Goal: Task Accomplishment & Management: Use online tool/utility

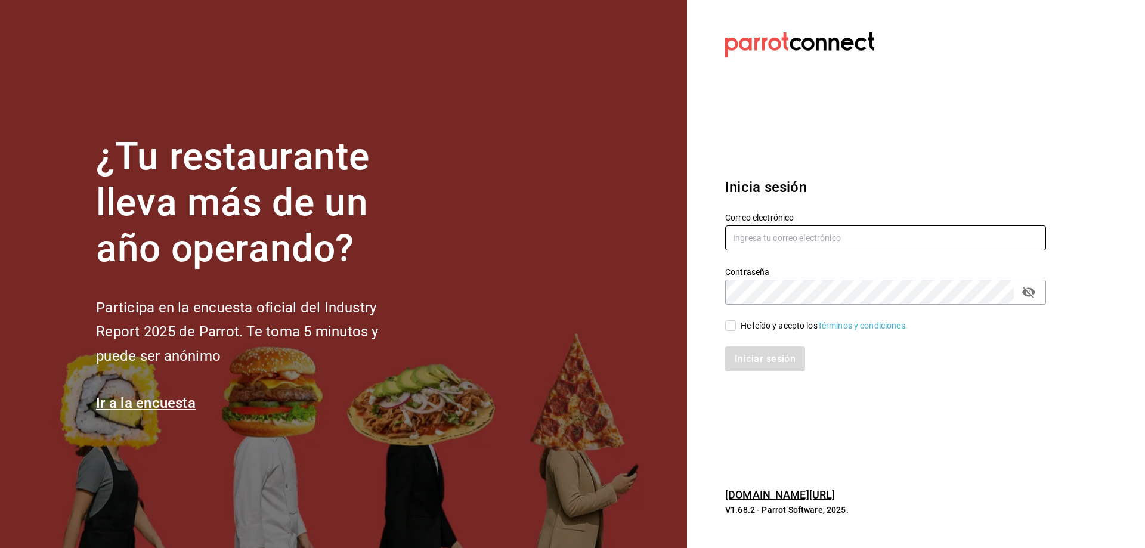
click at [813, 242] on input "text" at bounding box center [885, 237] width 321 height 25
type input "oscar_ahuilar.93@hotmail.com"
click at [729, 326] on input "He leído y acepto los Términos y condiciones." at bounding box center [730, 325] width 11 height 11
checkbox input "true"
click at [741, 357] on button "Iniciar sesión" at bounding box center [765, 358] width 81 height 25
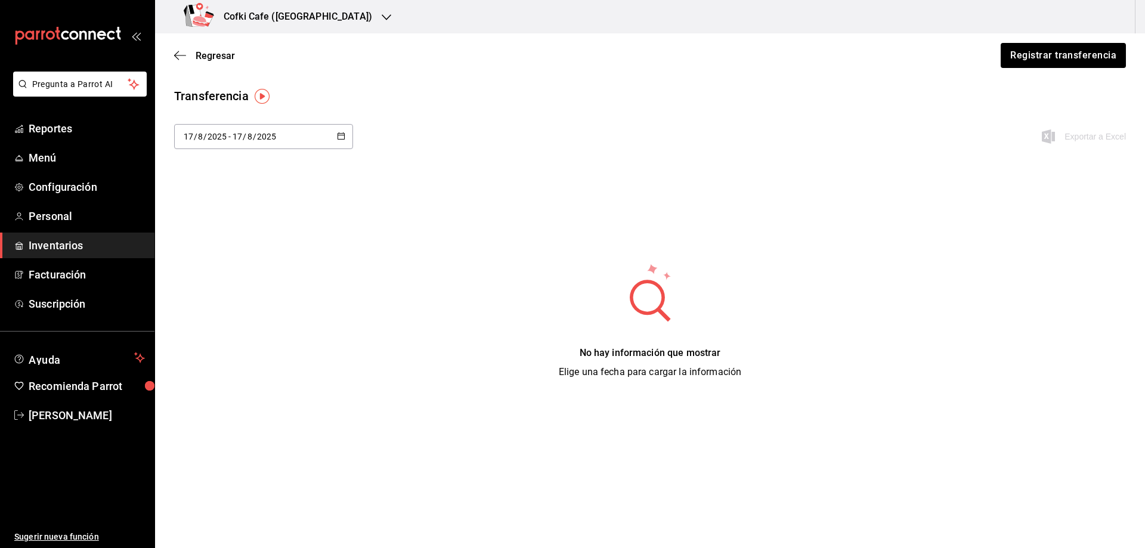
click at [71, 239] on span "Inventarios" at bounding box center [87, 245] width 116 height 16
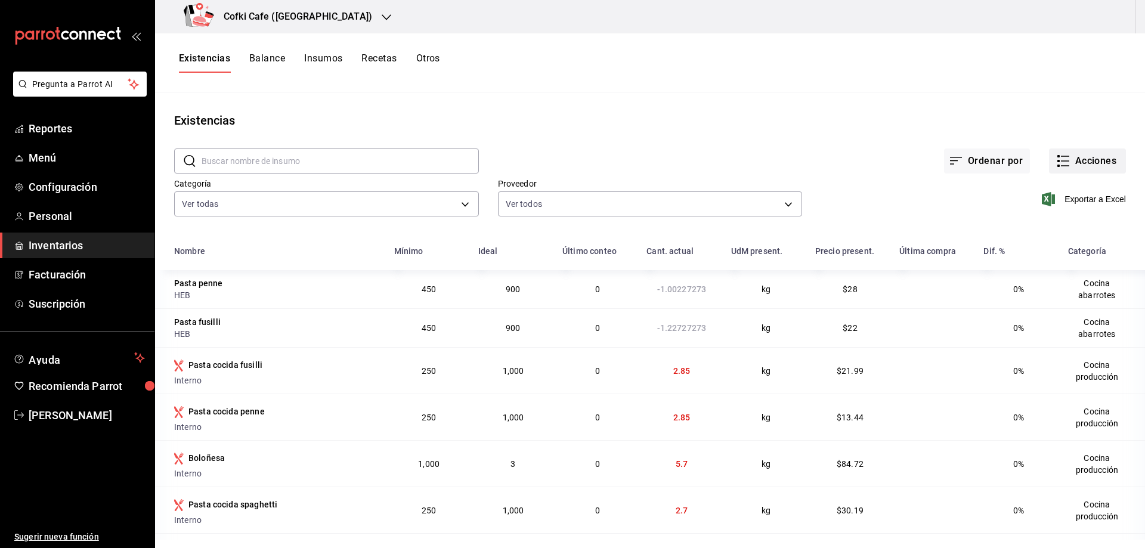
click at [1069, 162] on button "Acciones" at bounding box center [1087, 160] width 77 height 25
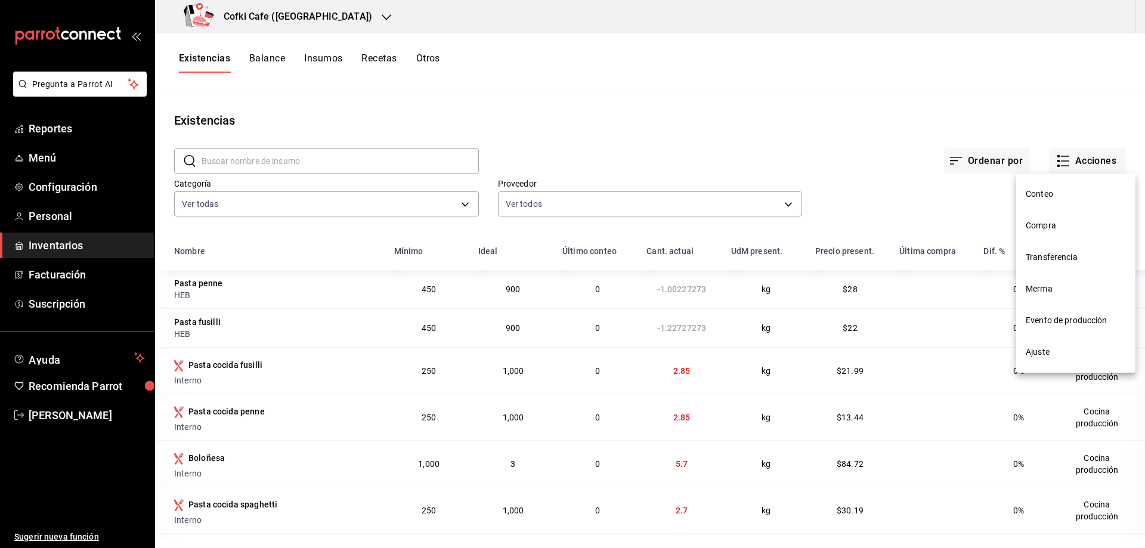
click at [1066, 194] on span "Conteo" at bounding box center [1076, 194] width 100 height 13
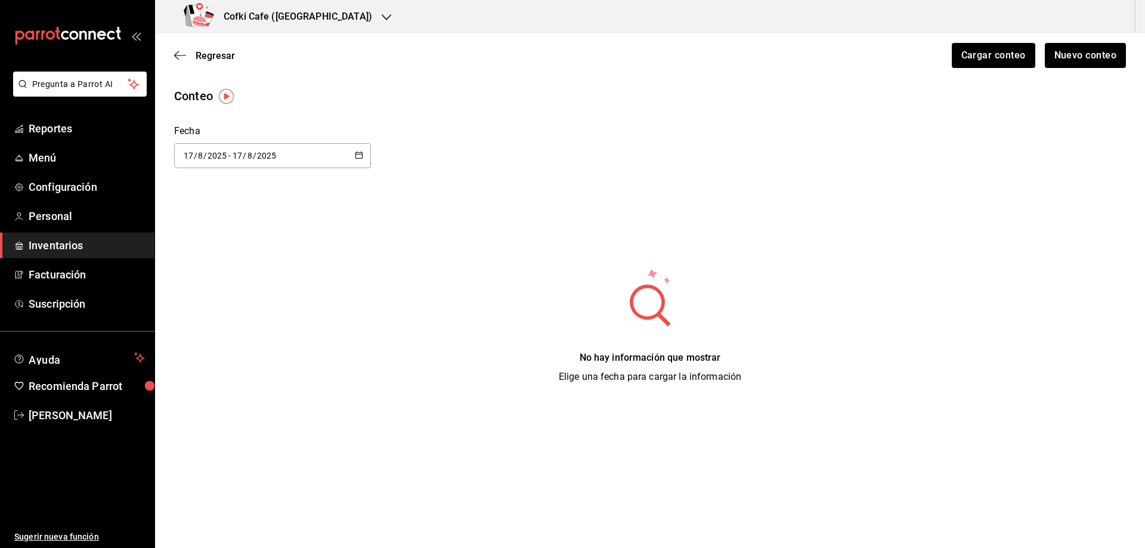
click at [1044, 55] on div "Cargar conteo Nuevo conteo" at bounding box center [1034, 55] width 184 height 25
click at [1057, 59] on button "Nuevo conteo" at bounding box center [1085, 55] width 83 height 25
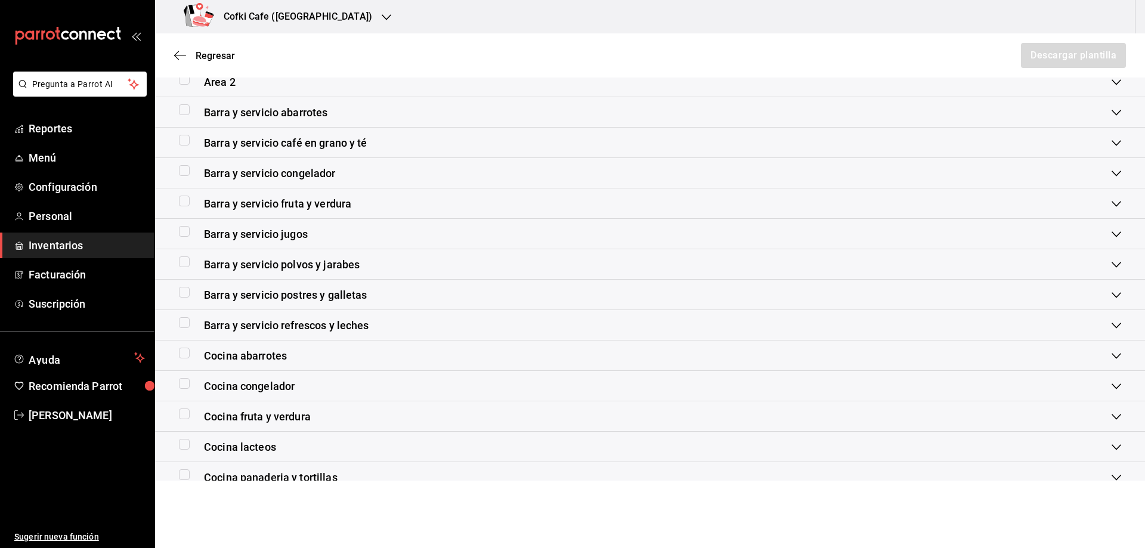
scroll to position [119, 0]
click at [313, 265] on span "Barra y servicio polvos y jarabes" at bounding box center [282, 265] width 156 height 16
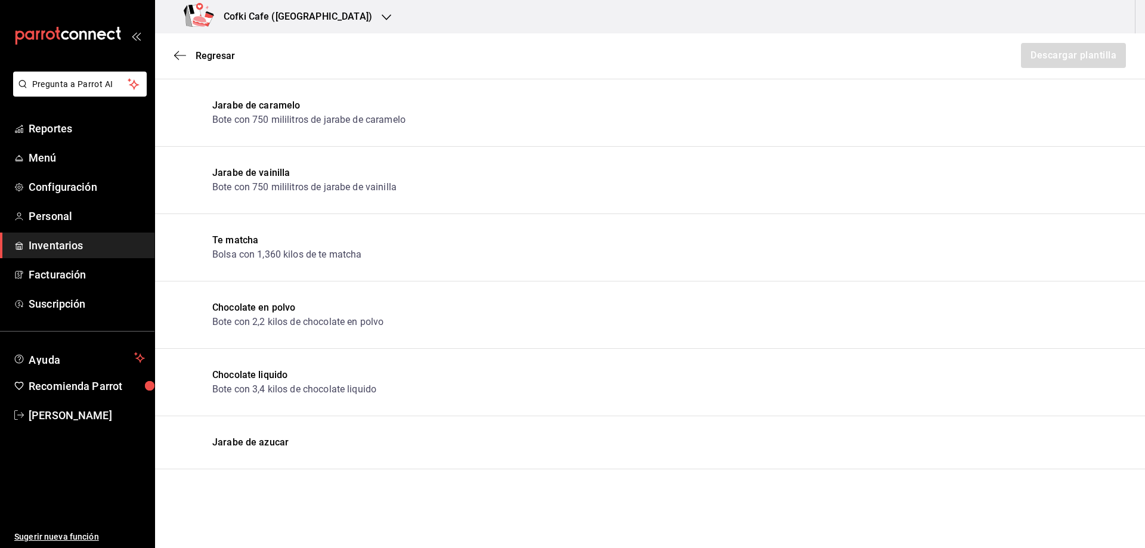
scroll to position [179, 0]
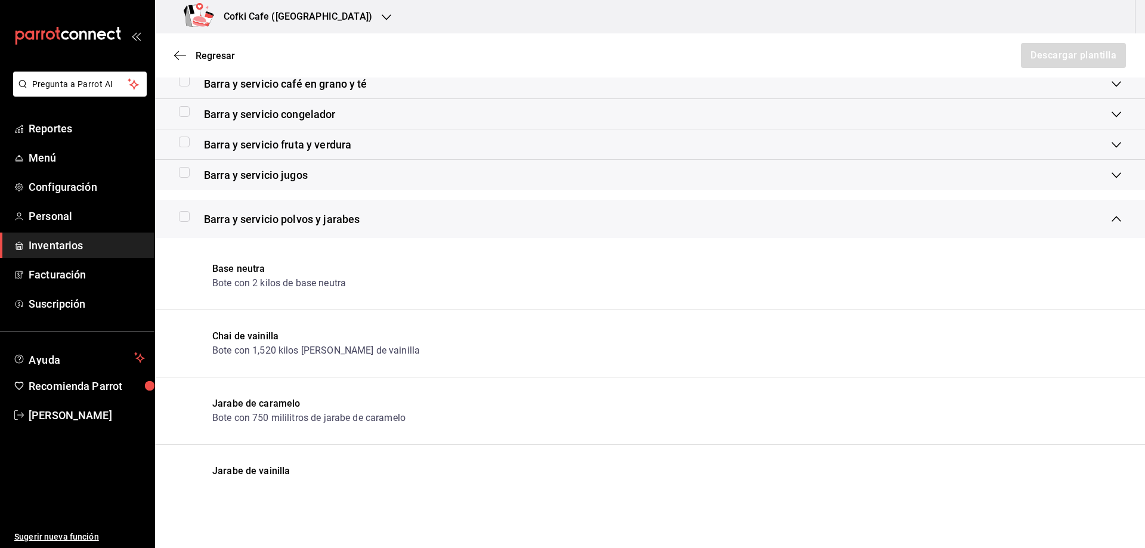
click at [187, 216] on input "checkbox" at bounding box center [184, 216] width 11 height 11
click at [1023, 57] on button "Descargar plantilla" at bounding box center [1073, 55] width 106 height 25
click at [182, 215] on input "checkbox" at bounding box center [184, 216] width 11 height 11
checkbox input "false"
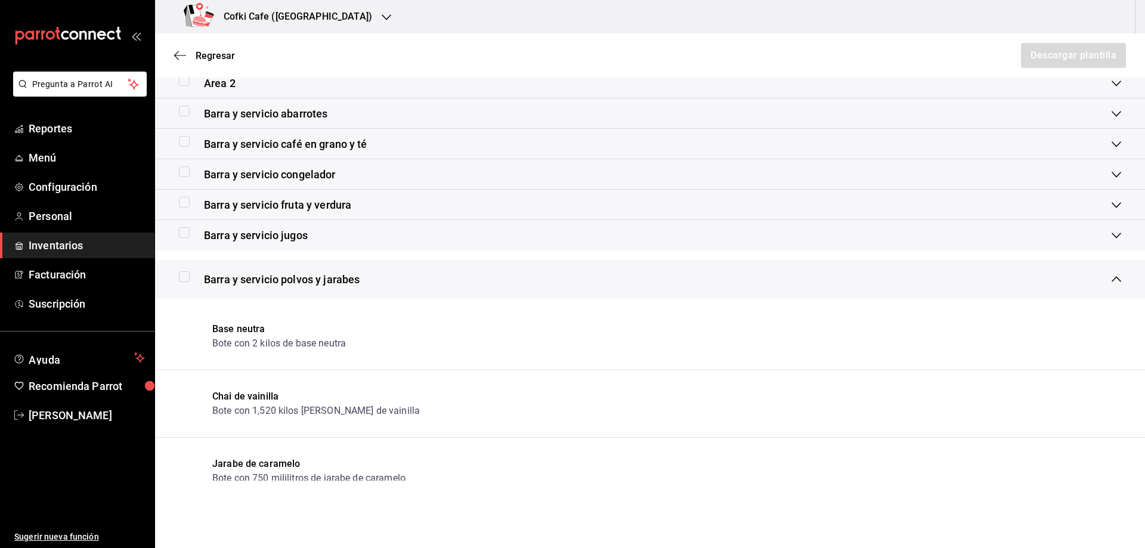
scroll to position [0, 0]
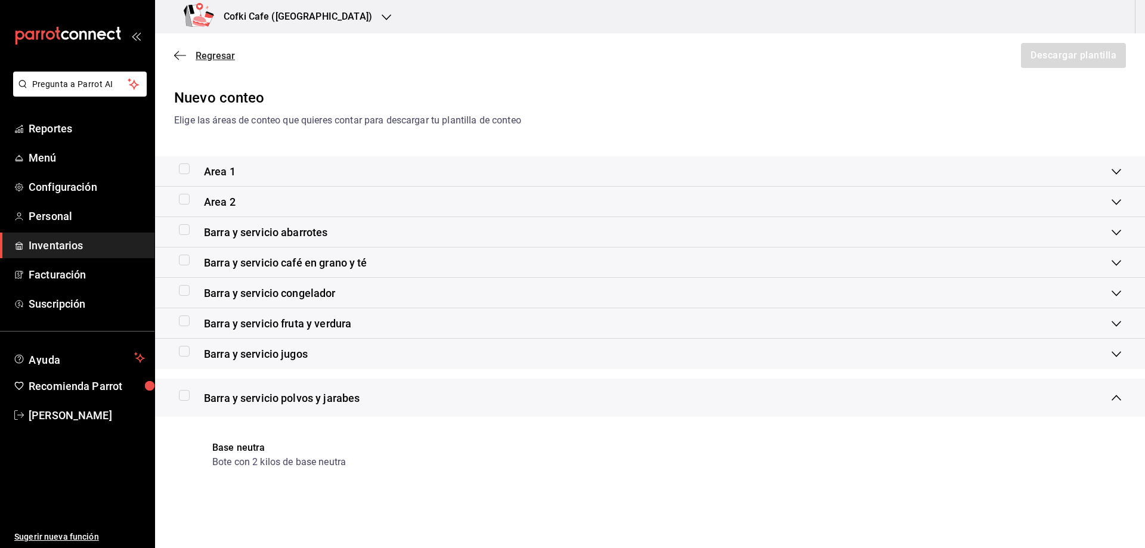
click at [187, 54] on span "Regresar" at bounding box center [204, 55] width 61 height 11
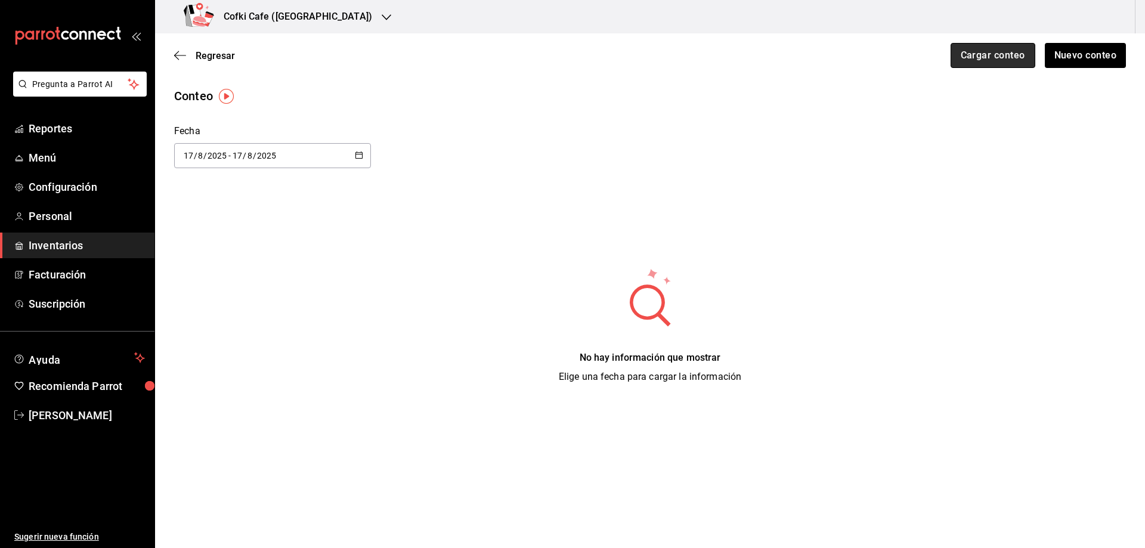
click at [970, 52] on button "Cargar conteo" at bounding box center [993, 55] width 85 height 25
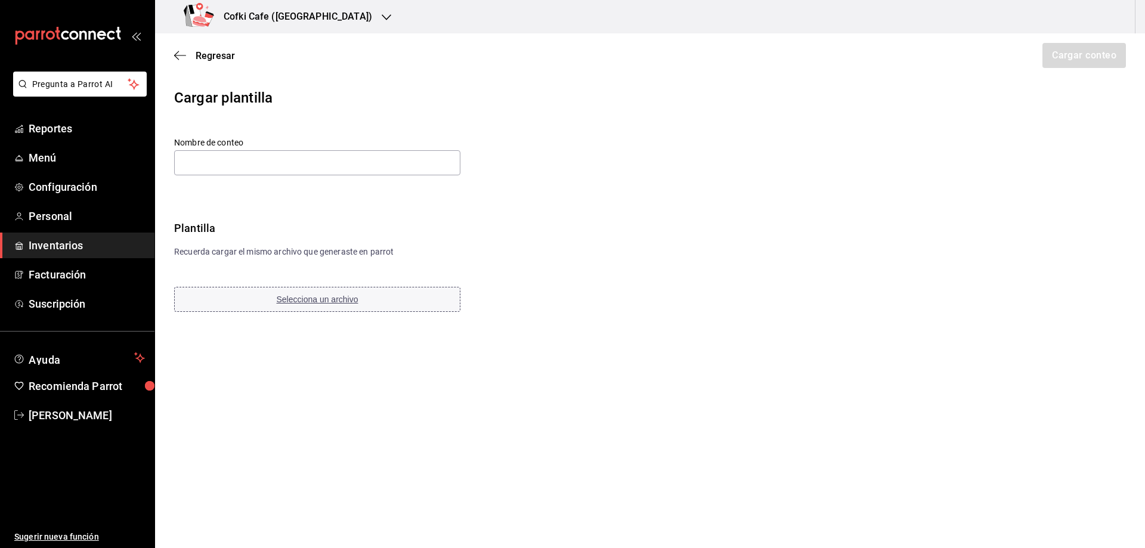
click at [315, 295] on span "Selecciona un archivo" at bounding box center [318, 300] width 82 height 10
click at [323, 161] on input "text" at bounding box center [317, 162] width 286 height 25
paste input "Barra y servicio polvos y jarabes 17 08 25"
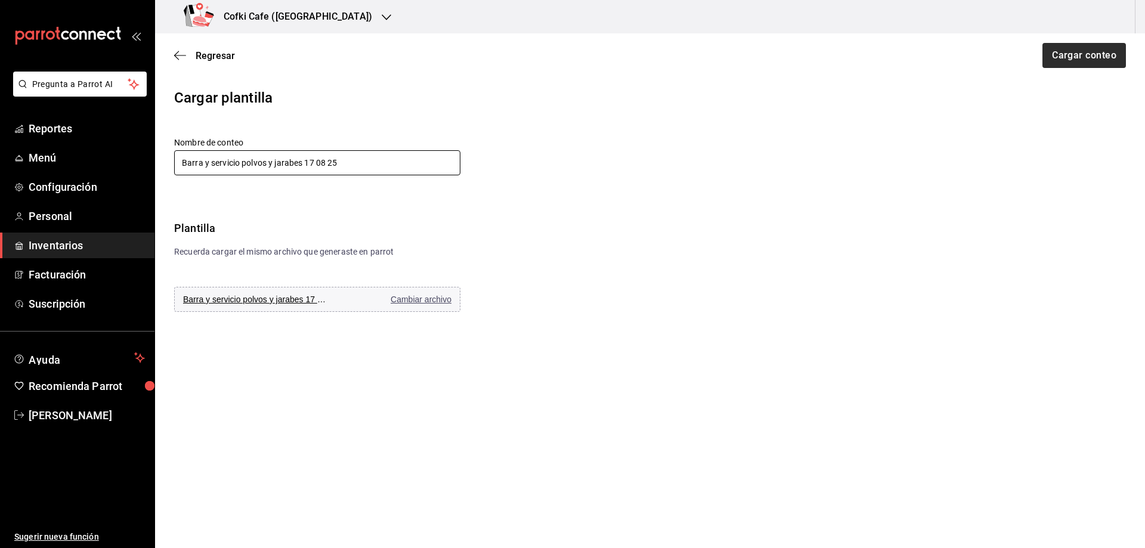
type input "Barra y servicio polvos y jarabes 17 08 25"
click at [1103, 51] on button "Cargar conteo" at bounding box center [1083, 55] width 85 height 25
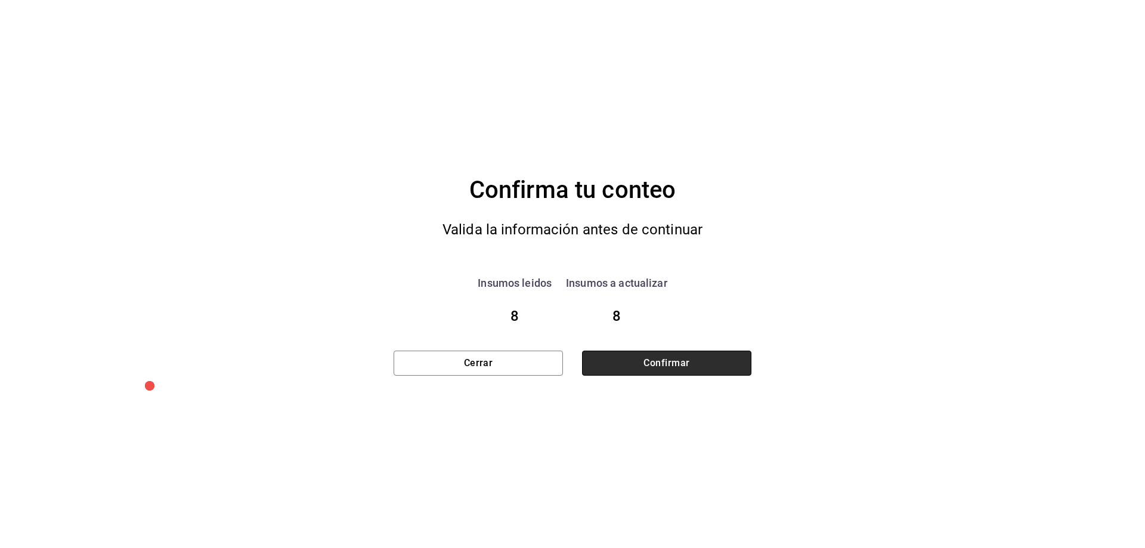
click at [728, 362] on button "Confirmar" at bounding box center [666, 363] width 169 height 25
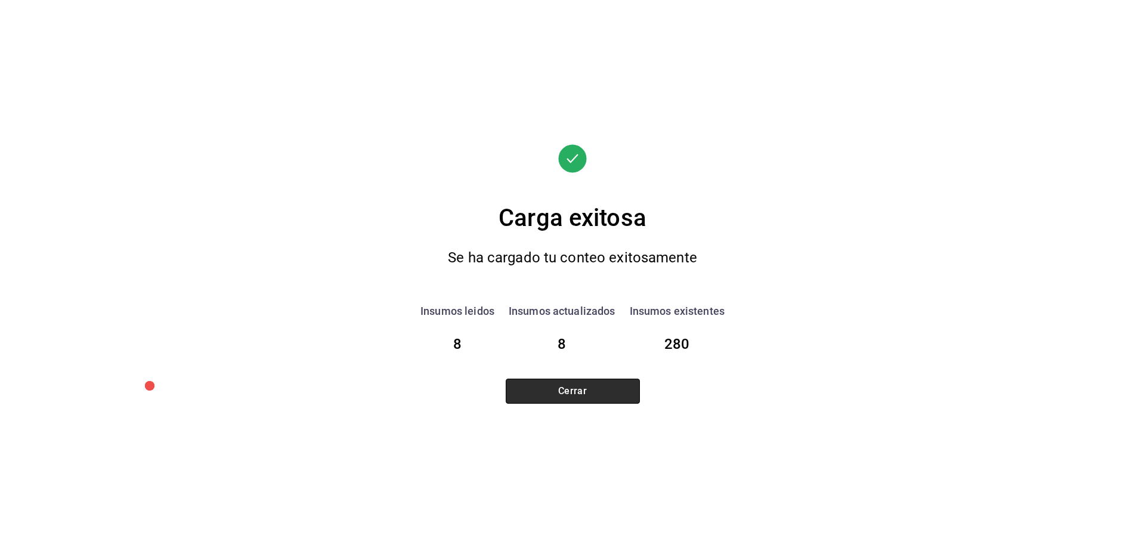
click at [604, 381] on button "Cerrar" at bounding box center [573, 391] width 134 height 25
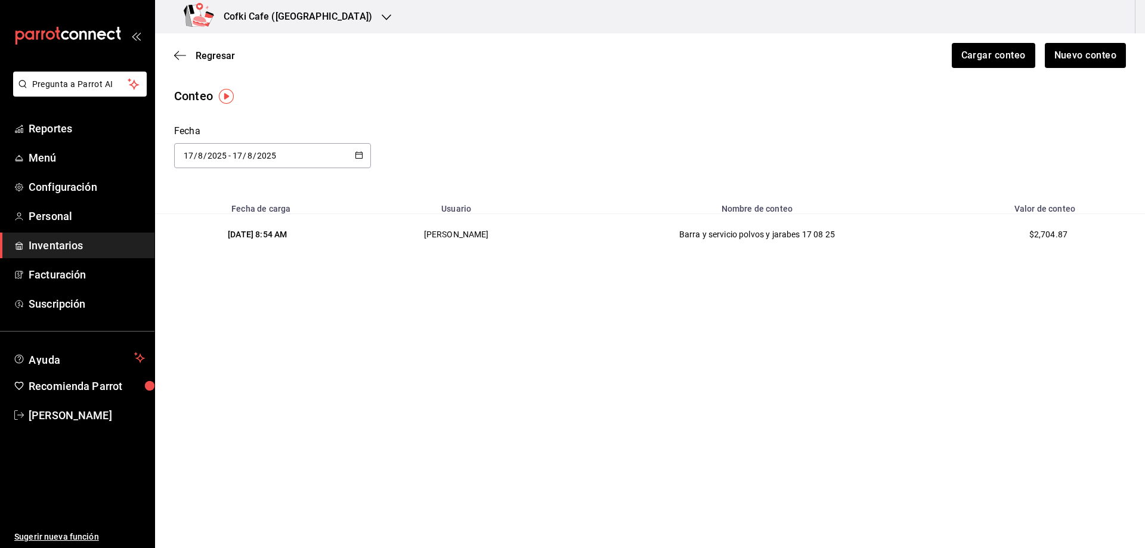
click at [105, 241] on span "Inventarios" at bounding box center [87, 245] width 116 height 16
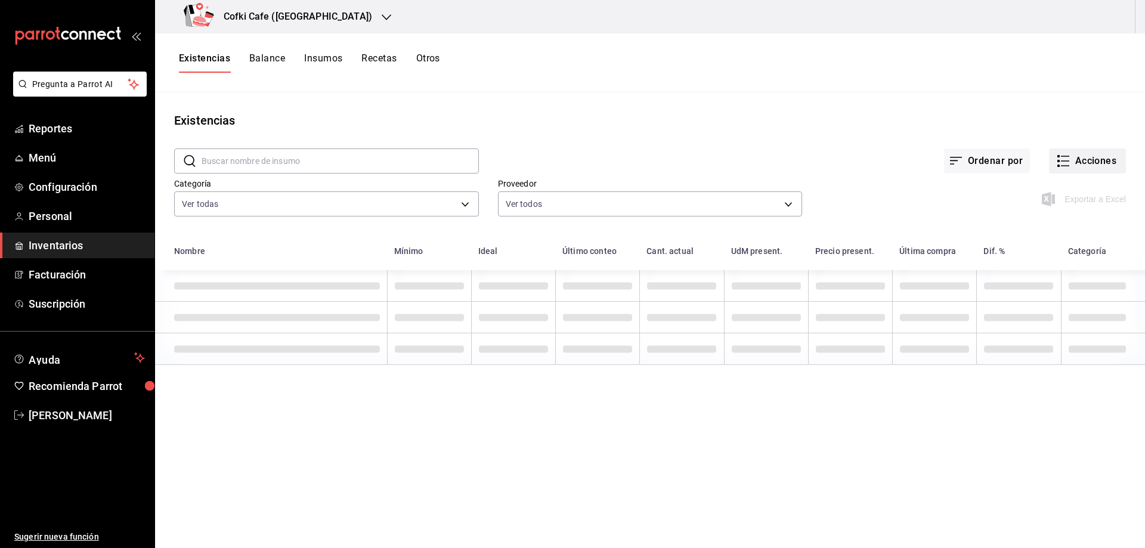
click at [1082, 167] on button "Acciones" at bounding box center [1087, 160] width 77 height 25
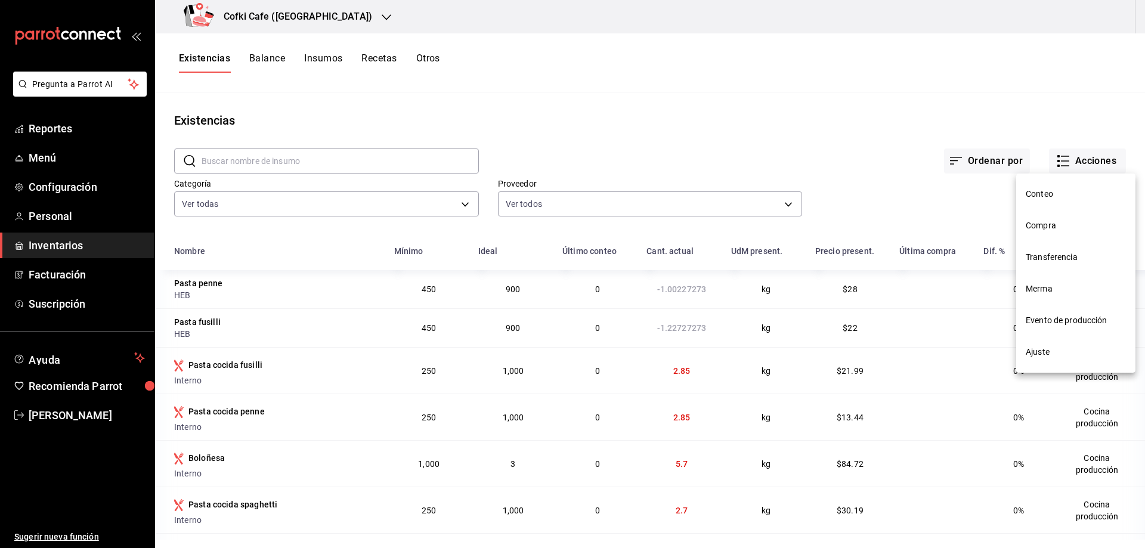
click at [1050, 200] on span "Conteo" at bounding box center [1076, 194] width 100 height 13
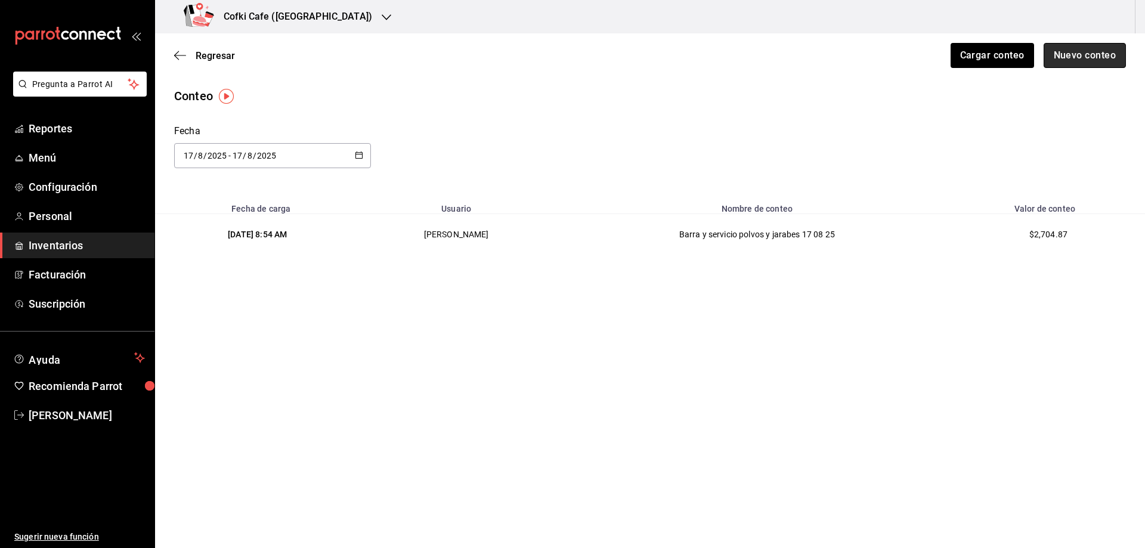
click at [1080, 58] on button "Nuevo conteo" at bounding box center [1085, 55] width 83 height 25
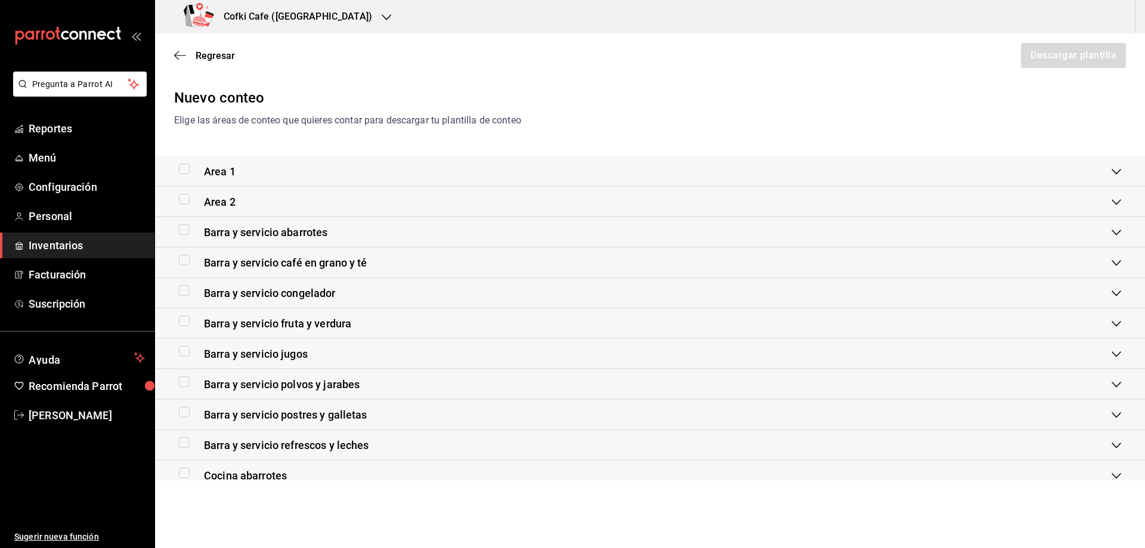
click at [238, 352] on span "Barra y servicio jugos" at bounding box center [256, 354] width 104 height 16
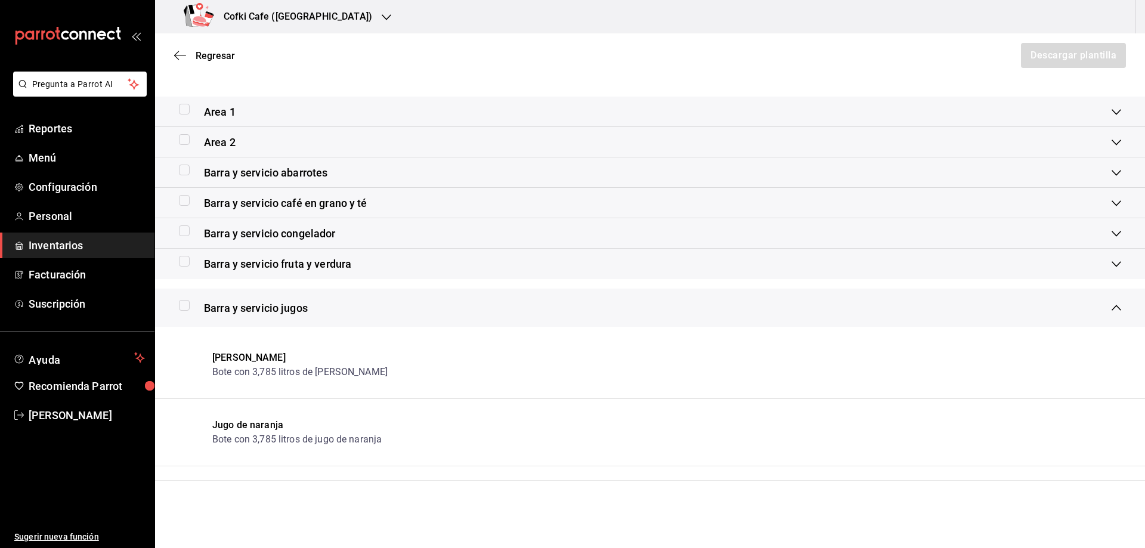
scroll to position [119, 0]
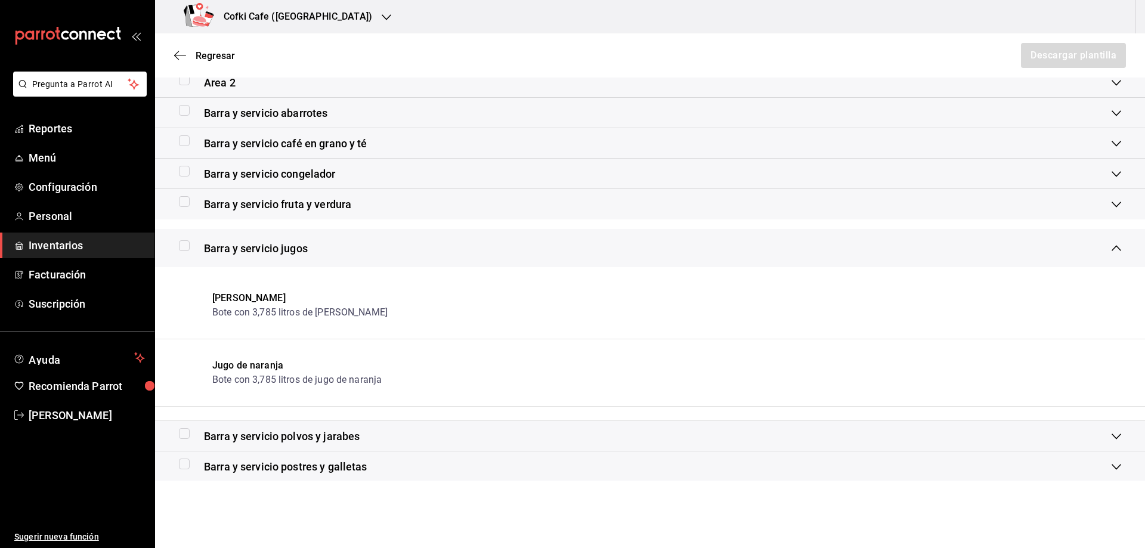
click at [184, 245] on input "checkbox" at bounding box center [184, 245] width 11 height 11
checkbox input "true"
click at [1081, 54] on button "Descargar plantilla" at bounding box center [1073, 55] width 106 height 25
click at [180, 58] on icon "button" at bounding box center [180, 55] width 12 height 11
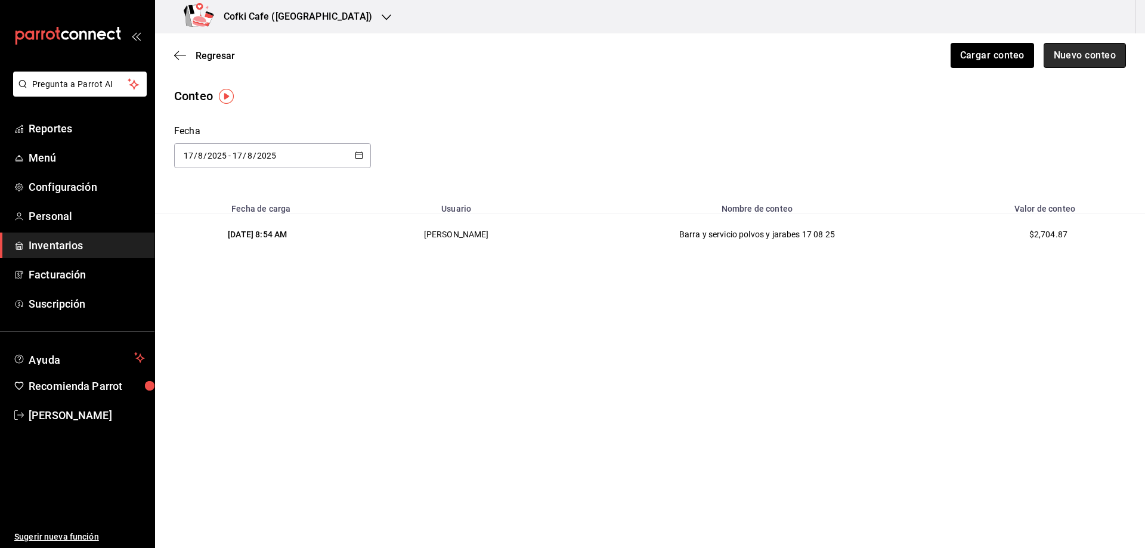
click at [1072, 58] on button "Nuevo conteo" at bounding box center [1085, 55] width 83 height 25
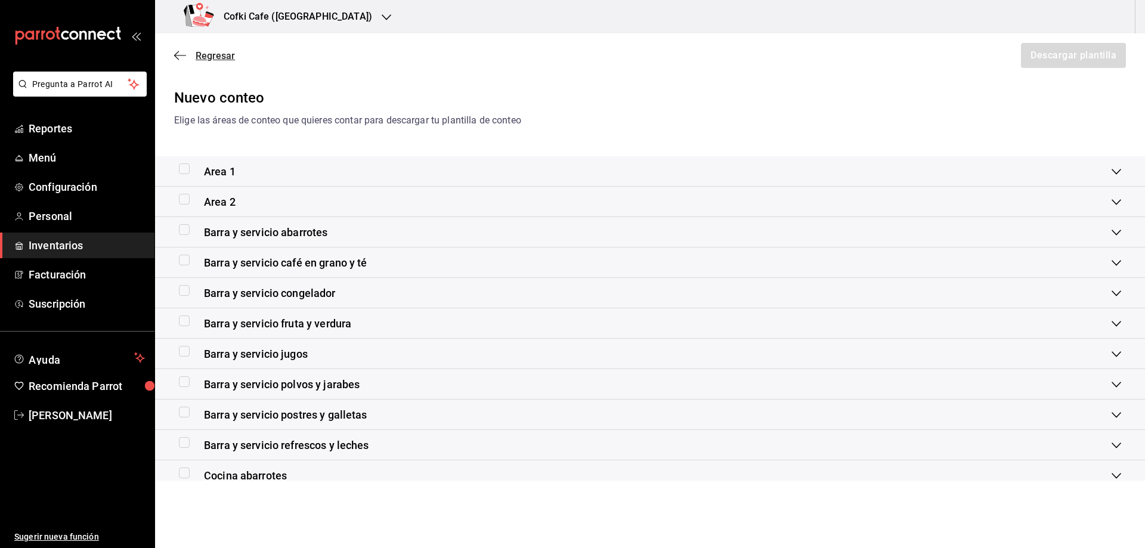
click at [189, 55] on span "Regresar" at bounding box center [204, 55] width 61 height 11
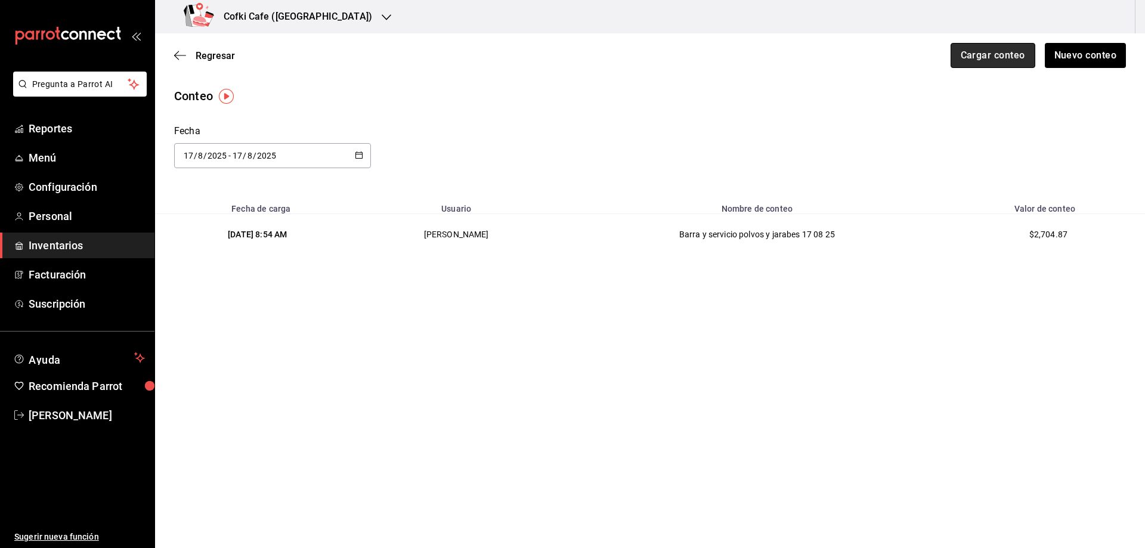
click at [959, 52] on button "Cargar conteo" at bounding box center [993, 55] width 85 height 25
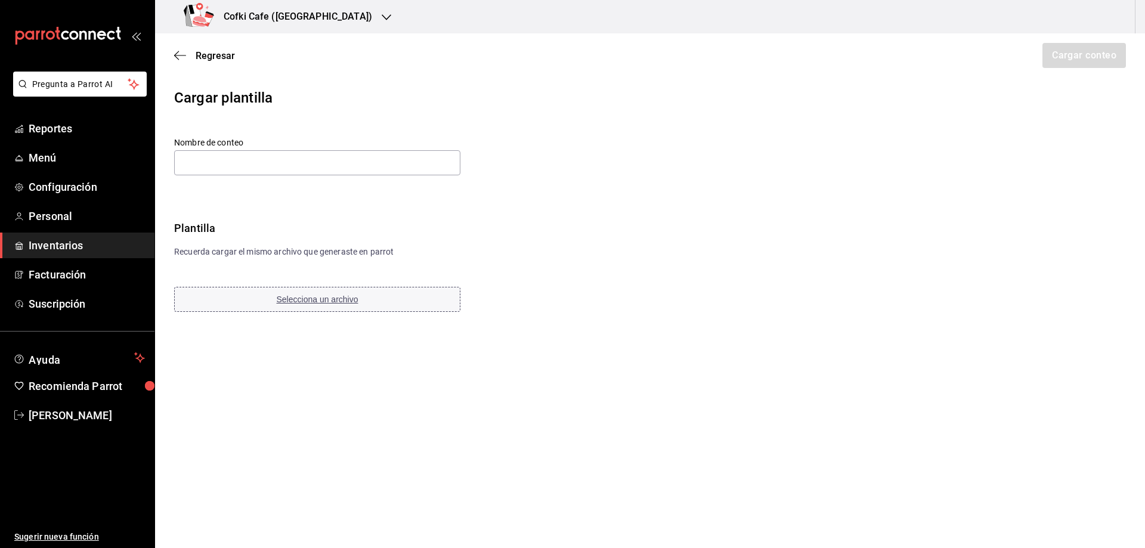
click at [317, 305] on button "Selecciona un archivo" at bounding box center [317, 299] width 286 height 25
click at [397, 157] on input "text" at bounding box center [317, 162] width 286 height 25
paste input "Barra y servicio jugos 17 08 25"
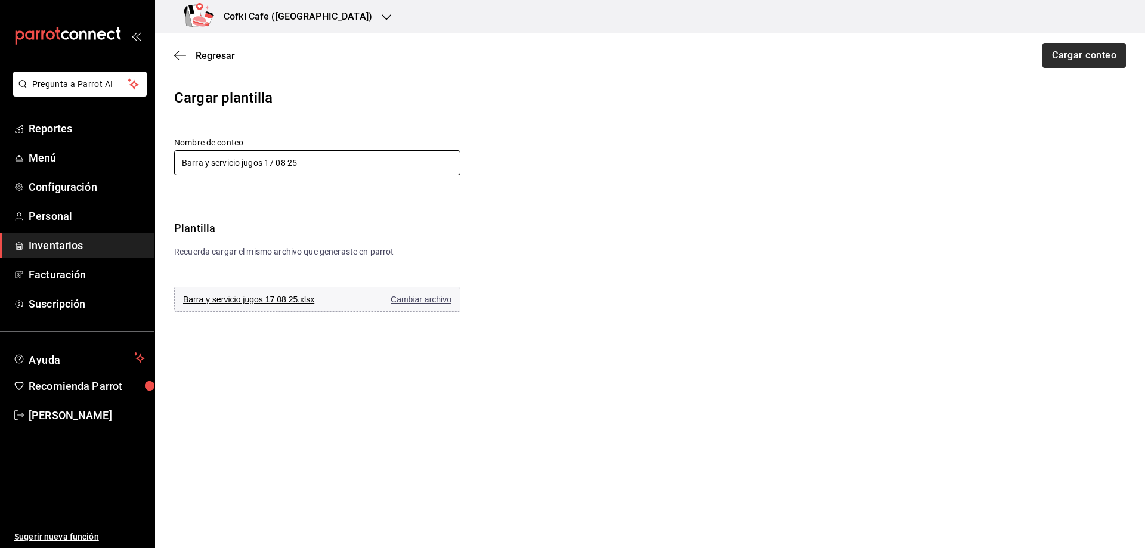
type input "Barra y servicio jugos 17 08 25"
click at [1099, 58] on button "Cargar conteo" at bounding box center [1083, 55] width 85 height 25
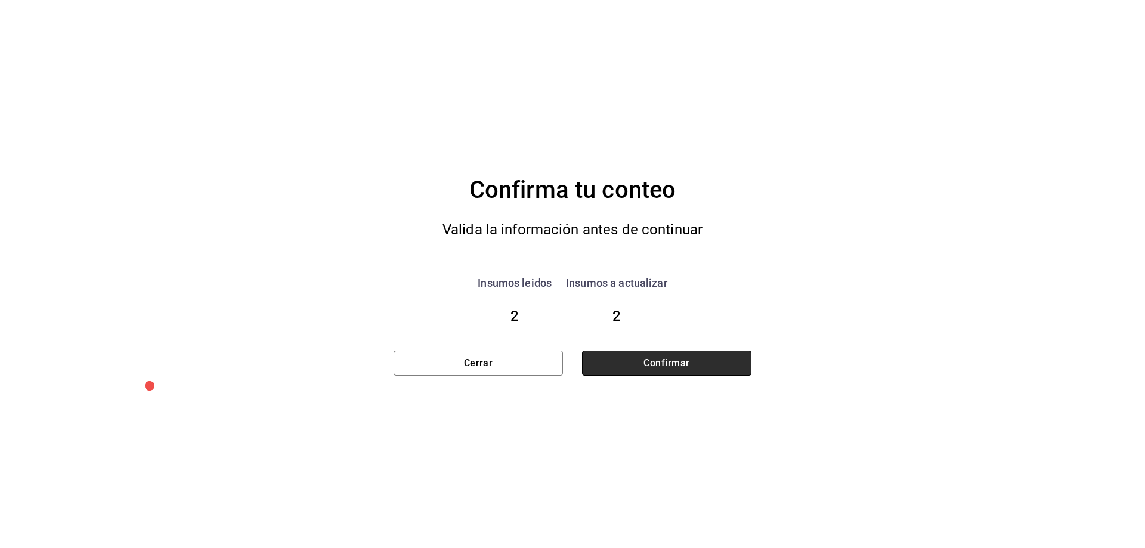
click at [713, 354] on button "Confirmar" at bounding box center [666, 363] width 169 height 25
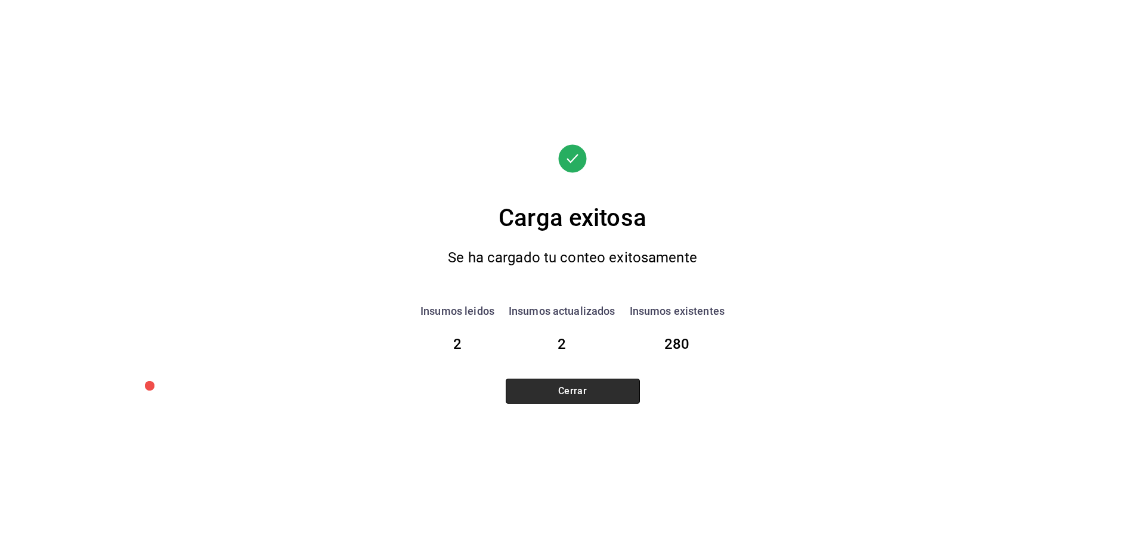
click at [593, 389] on button "Cerrar" at bounding box center [573, 391] width 134 height 25
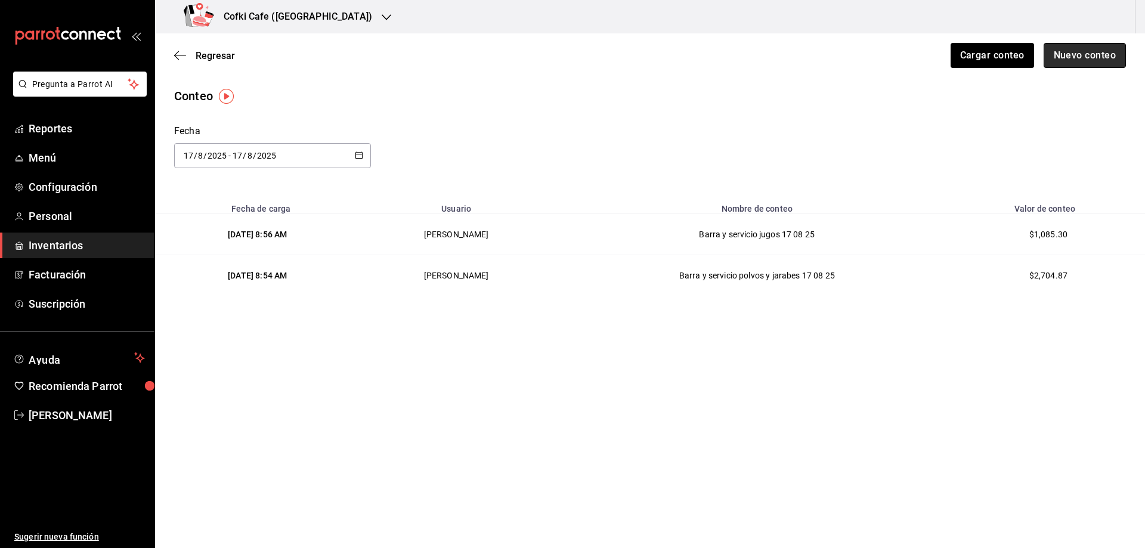
click at [1062, 61] on button "Nuevo conteo" at bounding box center [1085, 55] width 83 height 25
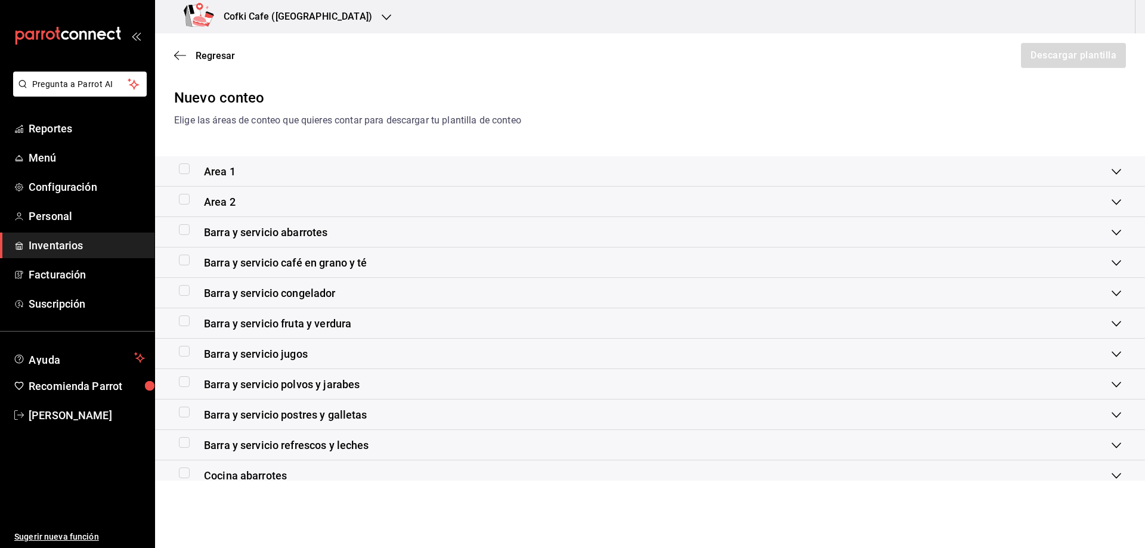
click at [293, 270] on span "Barra y servicio café en grano y té" at bounding box center [285, 263] width 163 height 16
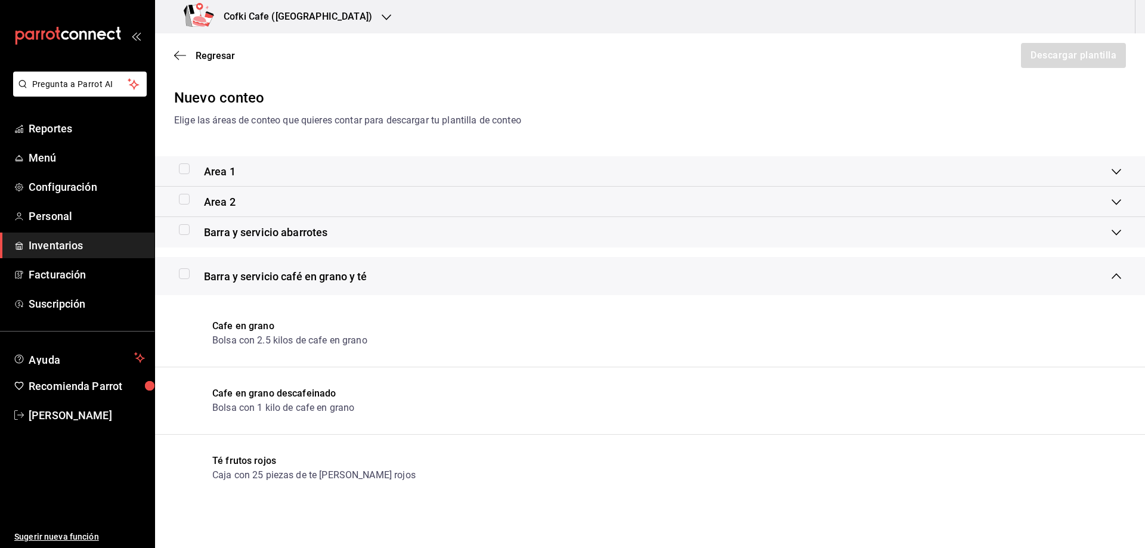
click at [187, 277] on input "checkbox" at bounding box center [184, 273] width 11 height 11
checkbox input "true"
click at [1087, 60] on button "Descargar plantilla" at bounding box center [1073, 55] width 106 height 25
click at [120, 246] on span "Inventarios" at bounding box center [87, 245] width 116 height 16
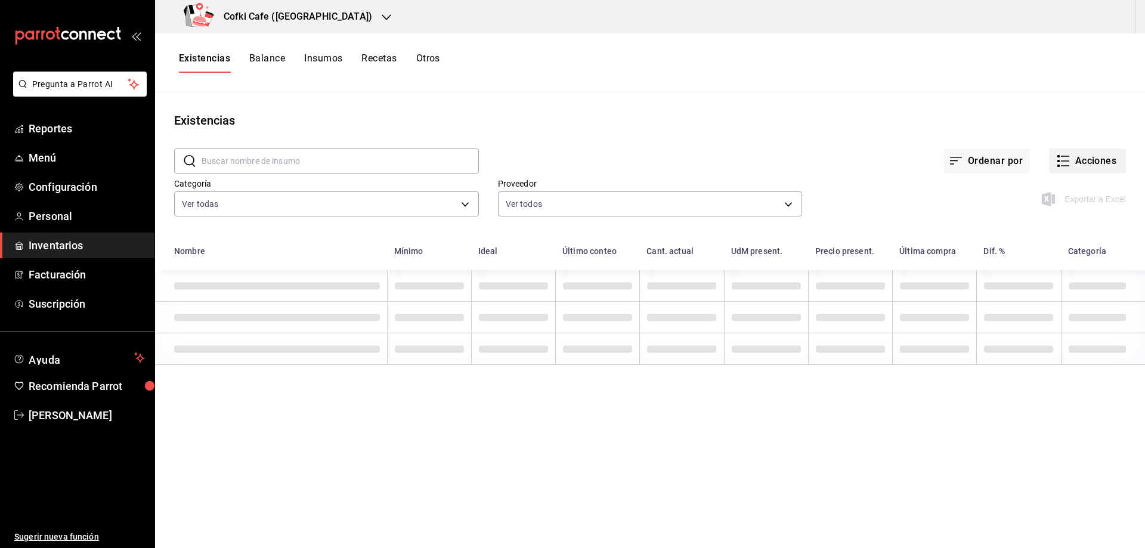
click at [1067, 153] on button "Acciones" at bounding box center [1087, 160] width 77 height 25
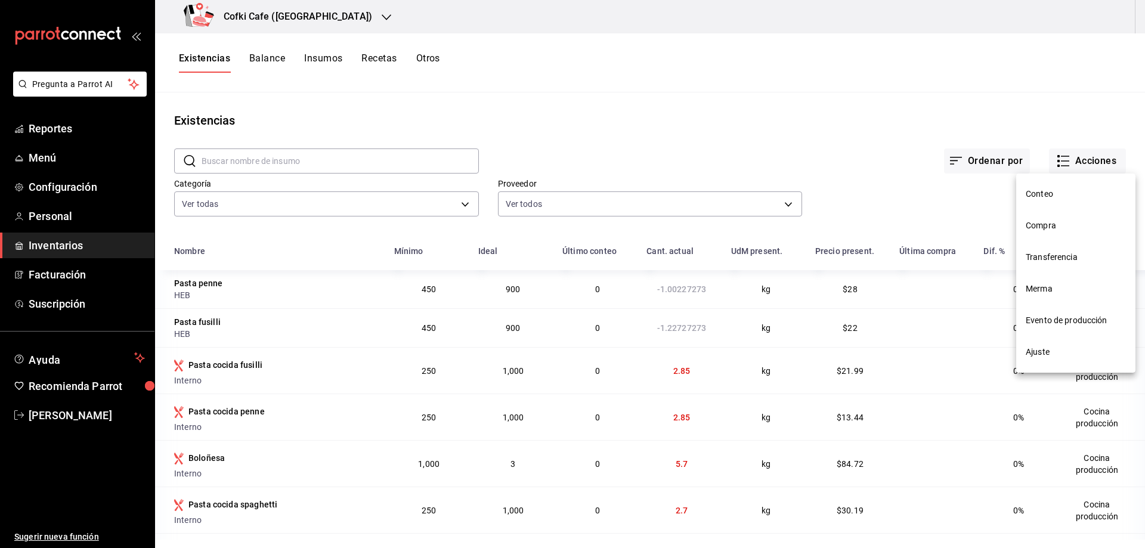
click at [1053, 193] on span "Conteo" at bounding box center [1076, 194] width 100 height 13
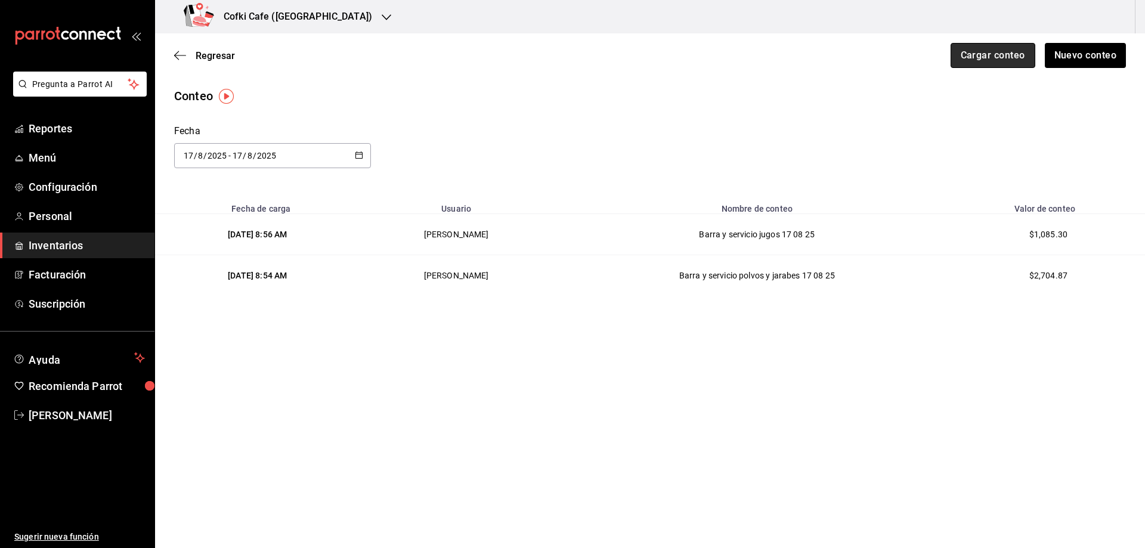
click at [993, 54] on button "Cargar conteo" at bounding box center [993, 55] width 85 height 25
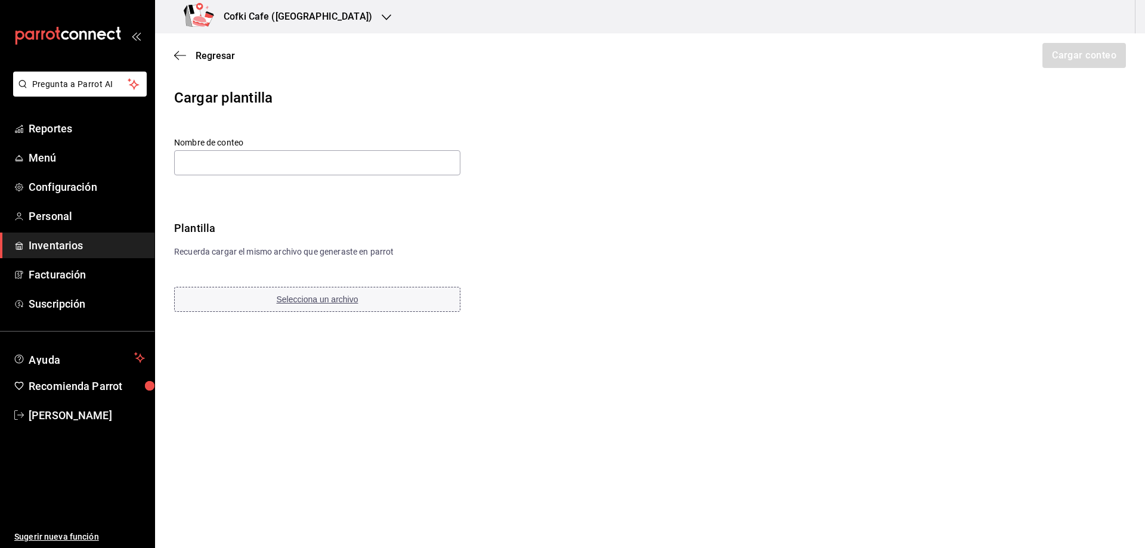
click at [327, 298] on span "Selecciona un archivo" at bounding box center [318, 300] width 82 height 10
click at [337, 169] on input "text" at bounding box center [317, 162] width 286 height 25
paste input "Barra y servicio café en granos y te 17 08 25"
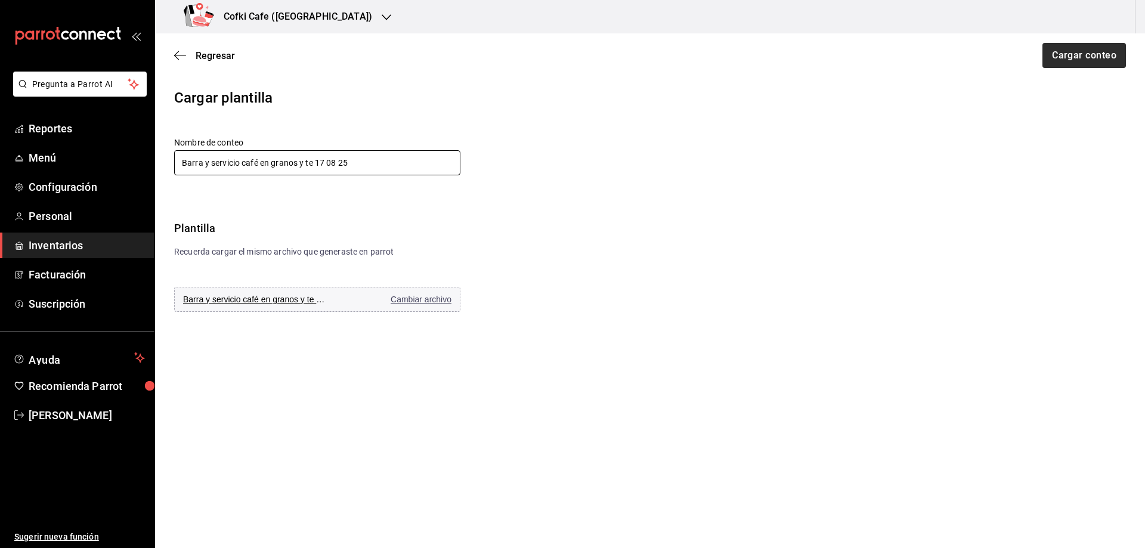
type input "Barra y servicio café en granos y te 17 08 25"
click at [1060, 58] on button "Cargar conteo" at bounding box center [1083, 55] width 85 height 25
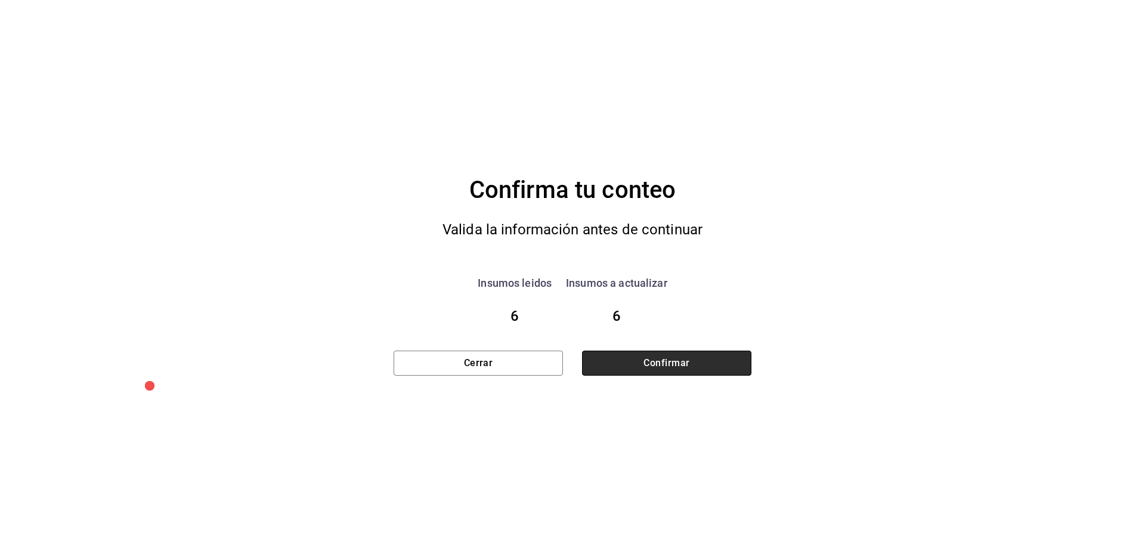
click at [665, 367] on button "Confirmar" at bounding box center [666, 363] width 169 height 25
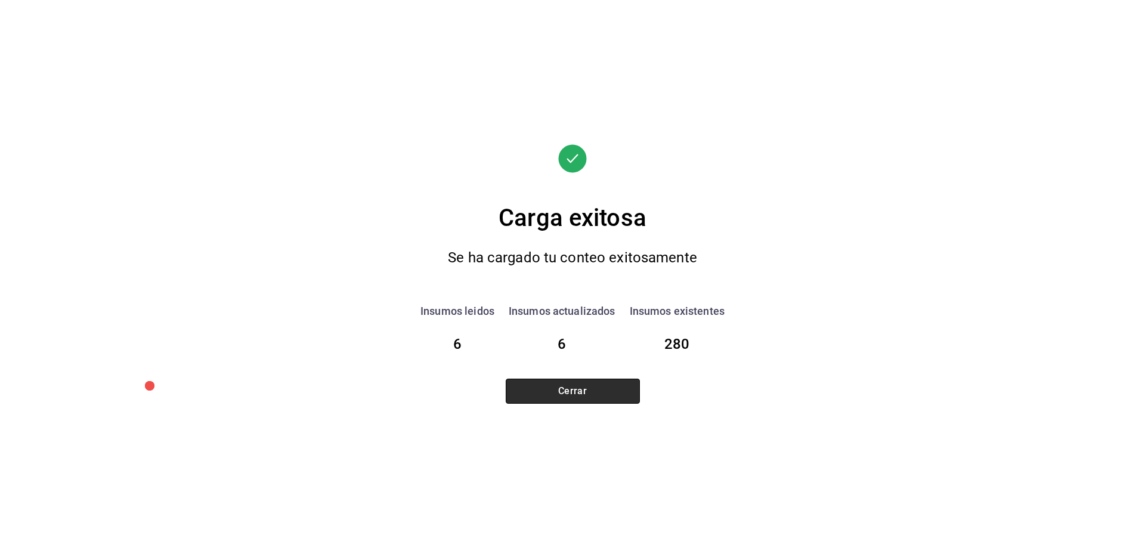
click at [589, 395] on button "Cerrar" at bounding box center [573, 391] width 134 height 25
